Goal: Find contact information: Find contact information

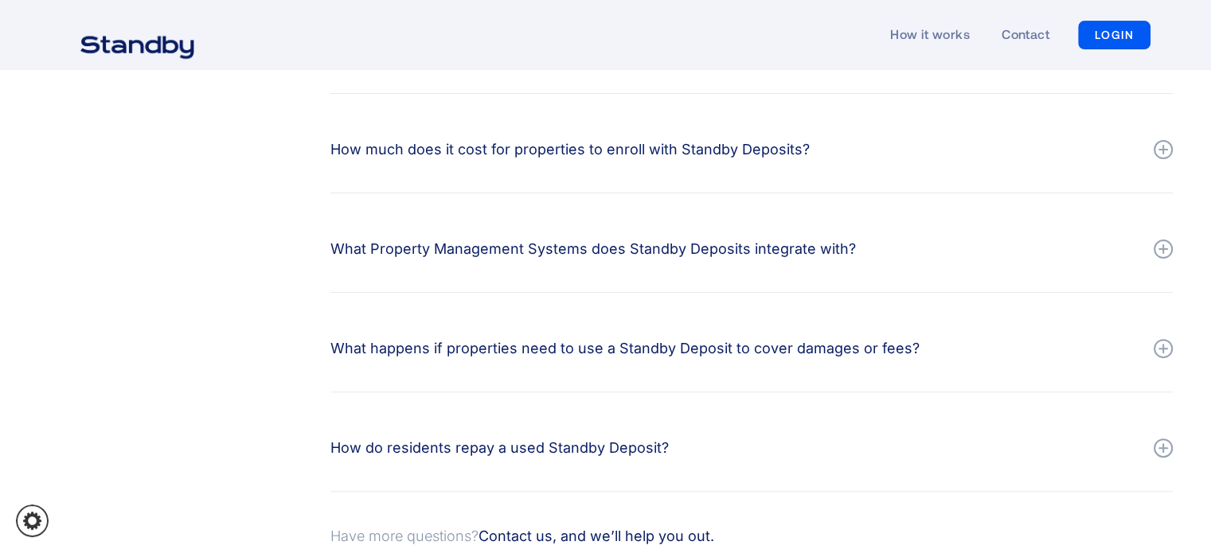
scroll to position [866, 0]
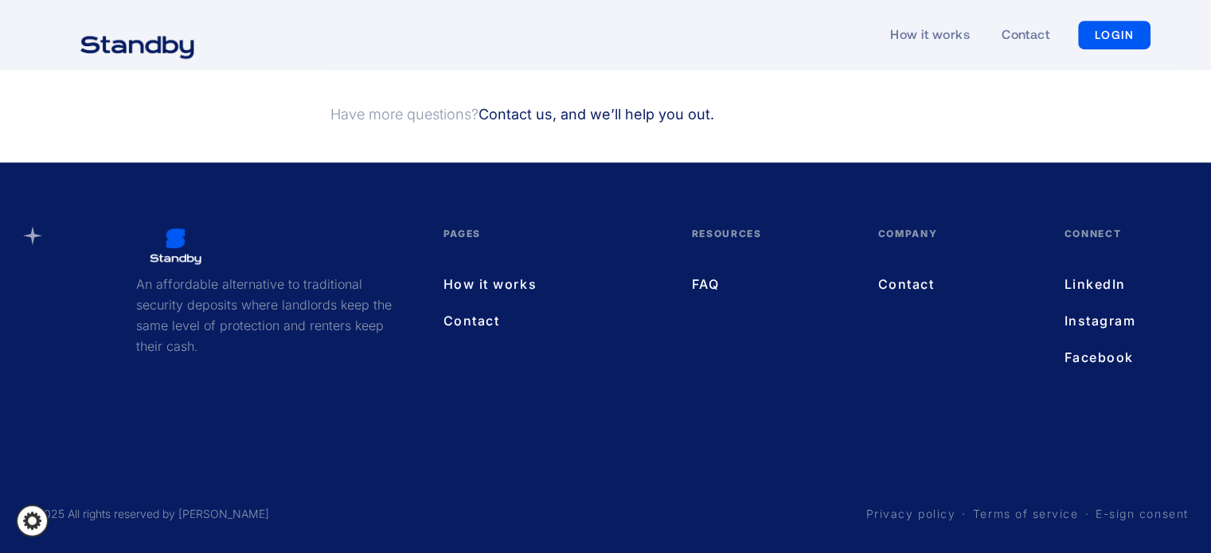
click at [890, 285] on link "Contact" at bounding box center [955, 284] width 154 height 21
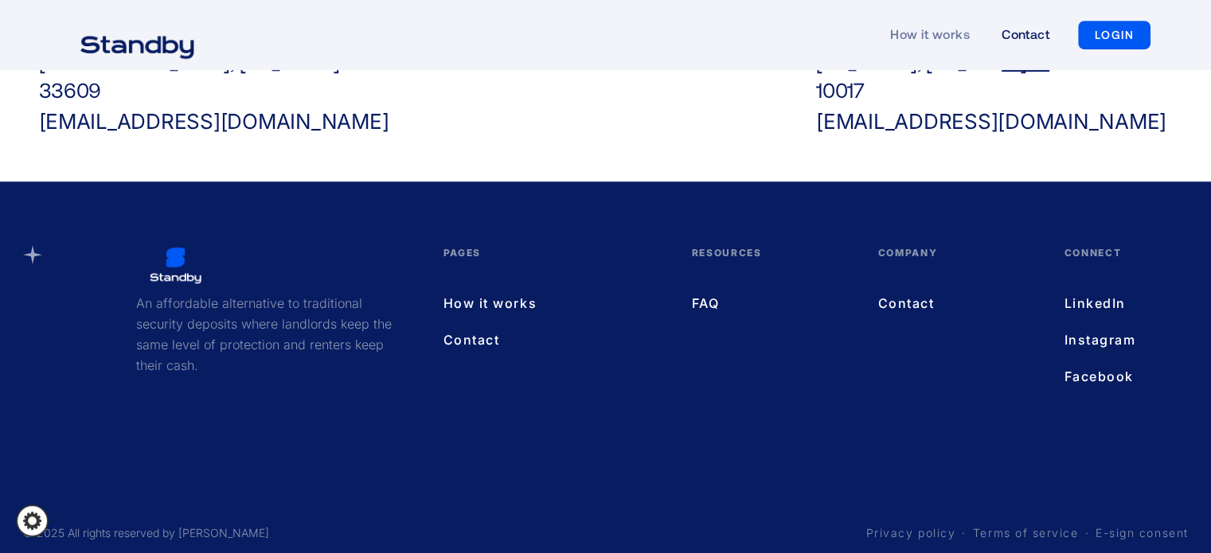
scroll to position [792, 0]
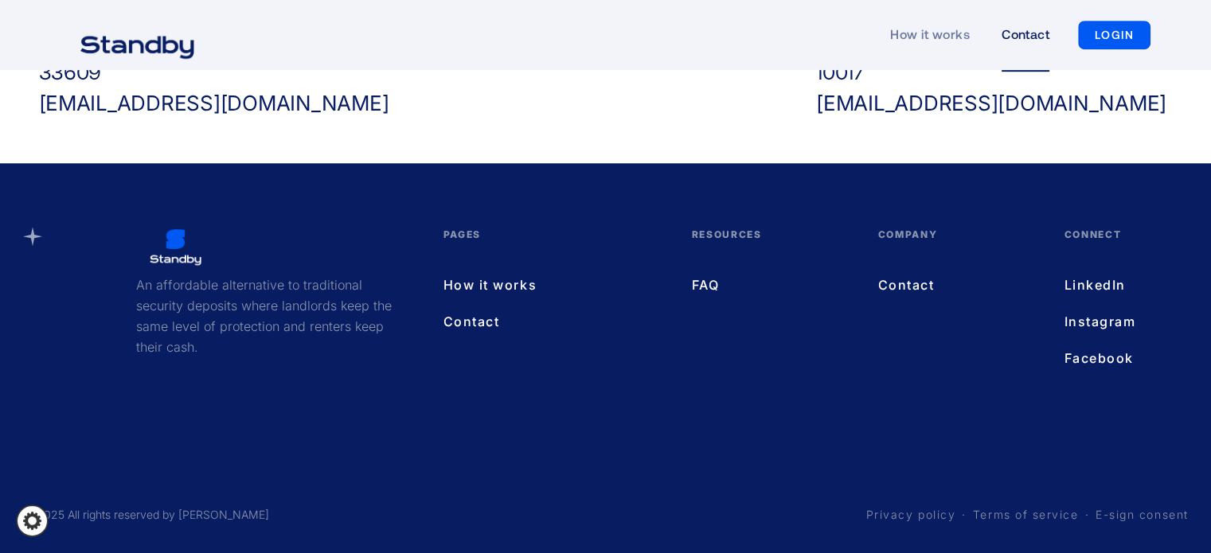
click at [519, 281] on link "How it works" at bounding box center [552, 285] width 217 height 21
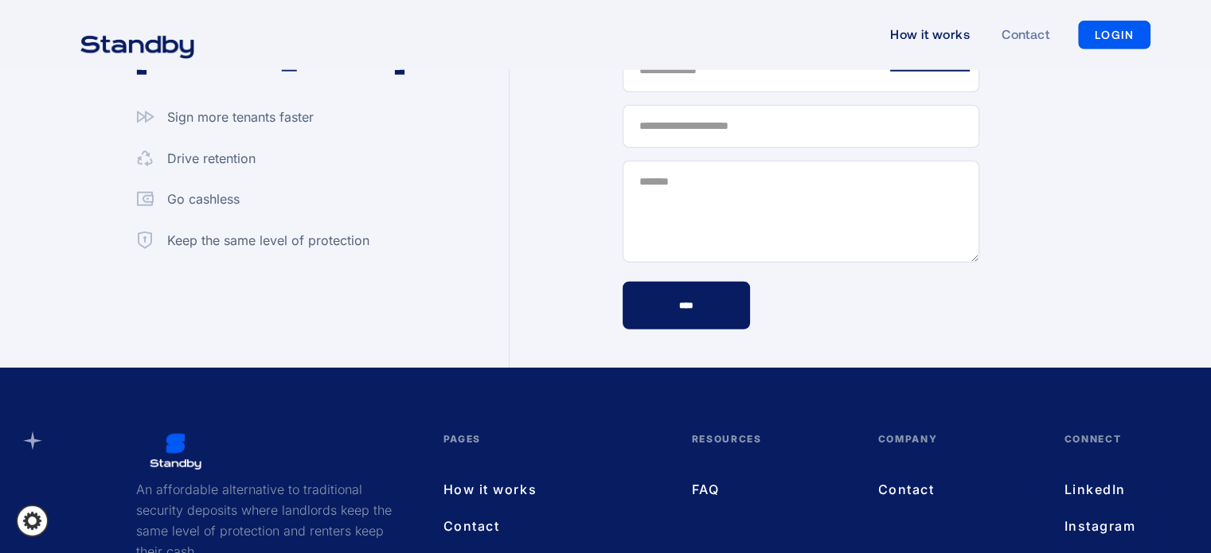
scroll to position [4579, 0]
